Goal: Task Accomplishment & Management: Complete application form

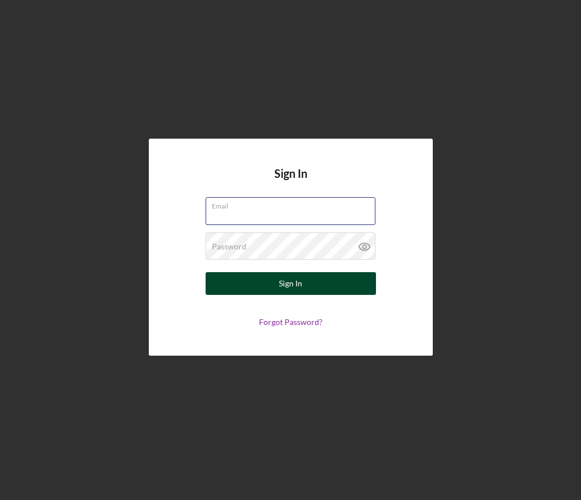
type input "[EMAIL_ADDRESS][DOMAIN_NAME]"
click at [295, 286] on div "Sign In" at bounding box center [290, 283] width 23 height 23
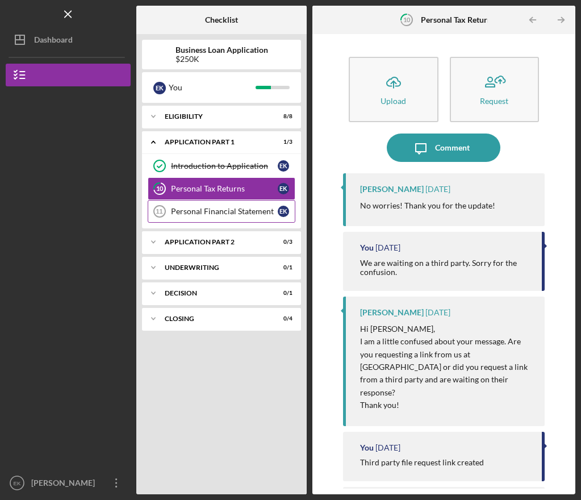
click at [240, 215] on div "Personal Financial Statement" at bounding box center [224, 211] width 107 height 9
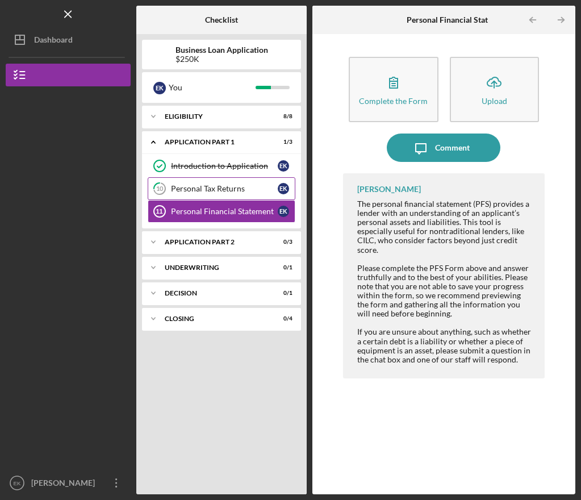
click at [245, 194] on link "10 Personal Tax Returns E K" at bounding box center [222, 188] width 148 height 23
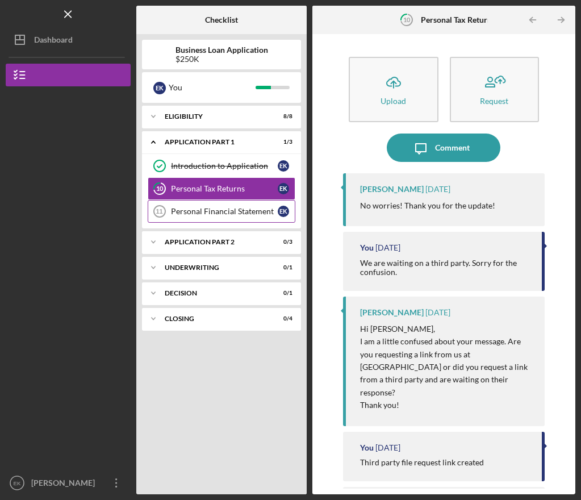
click at [222, 208] on div "Personal Financial Statement" at bounding box center [224, 211] width 107 height 9
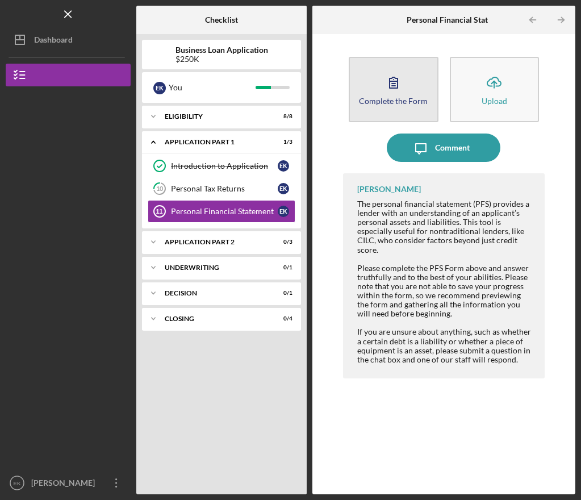
click at [399, 90] on icon "button" at bounding box center [393, 82] width 28 height 28
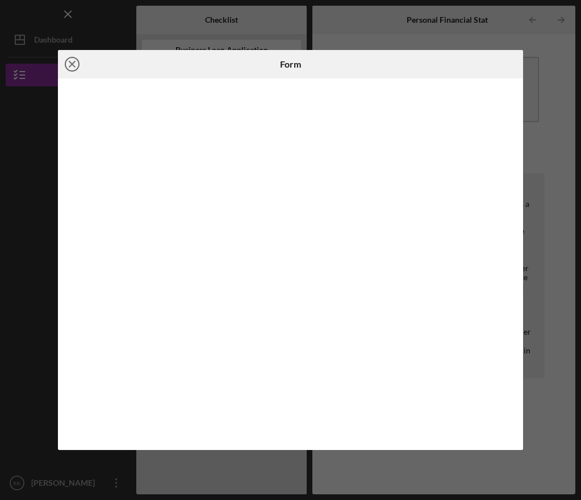
click at [83, 59] on icon "Icon/Close" at bounding box center [72, 64] width 28 height 28
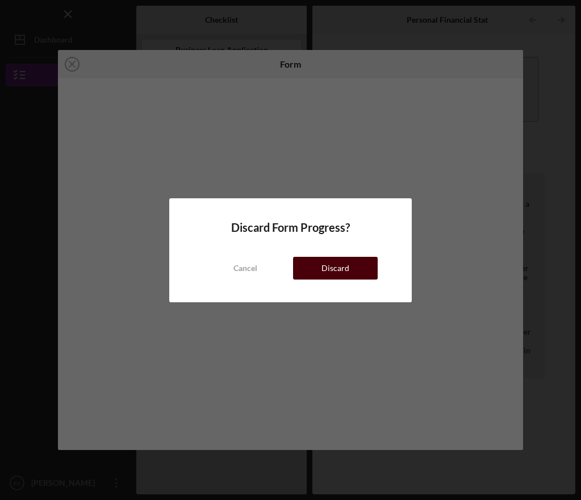
click at [315, 272] on button "Discard" at bounding box center [335, 268] width 84 height 23
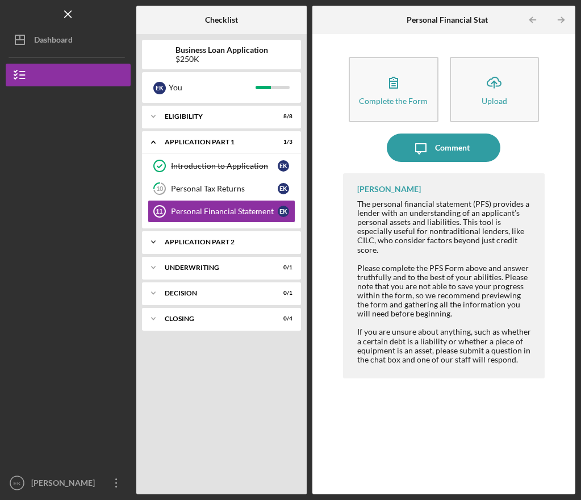
click at [243, 248] on div "Icon/Expander Application Part 2 0 / 3" at bounding box center [221, 242] width 159 height 23
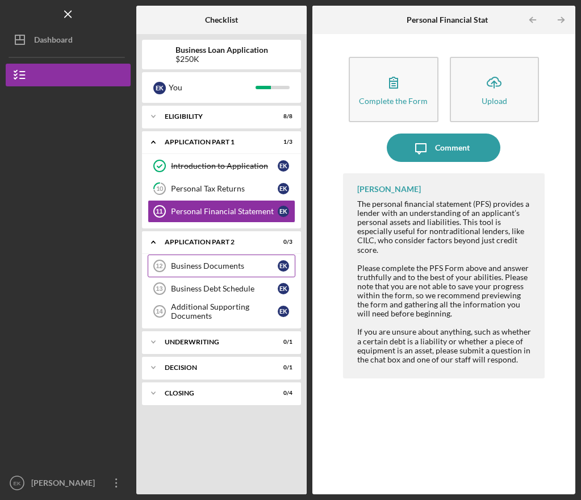
click at [240, 272] on link "Business Documents 12 Business Documents E K" at bounding box center [222, 265] width 148 height 23
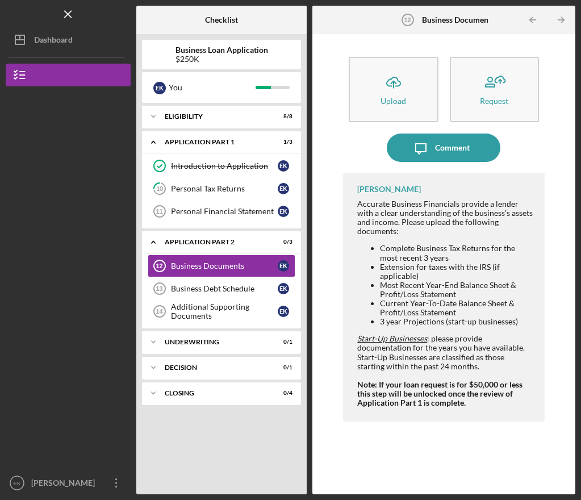
click at [420, 248] on li "Complete Business Tax Returns for the most recent 3 years" at bounding box center [456, 253] width 153 height 18
click at [413, 282] on li "Most Recent Year-End Balance Sheet & Profit/Loss Statement" at bounding box center [456, 290] width 153 height 18
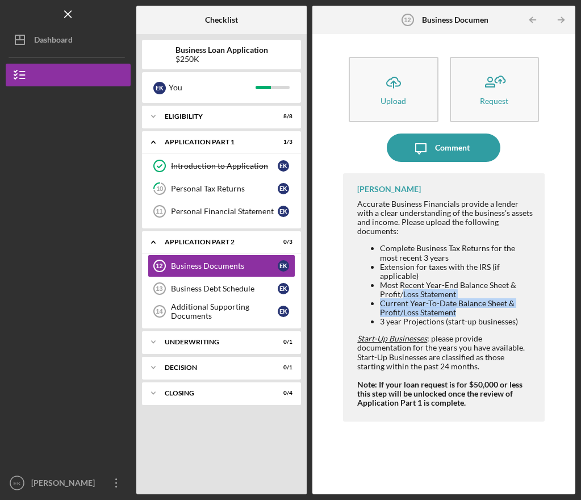
drag, startPoint x: 413, startPoint y: 282, endPoint x: 425, endPoint y: 303, distance: 24.0
click at [425, 303] on ul "Complete Business Tax Returns for the most recent 3 years Extension for taxes w…" at bounding box center [444, 285] width 175 height 82
click at [421, 282] on li "Most Recent Year-End Balance Sheet & Profit/Loss Statement" at bounding box center [456, 290] width 153 height 18
